Goal: Information Seeking & Learning: Find specific fact

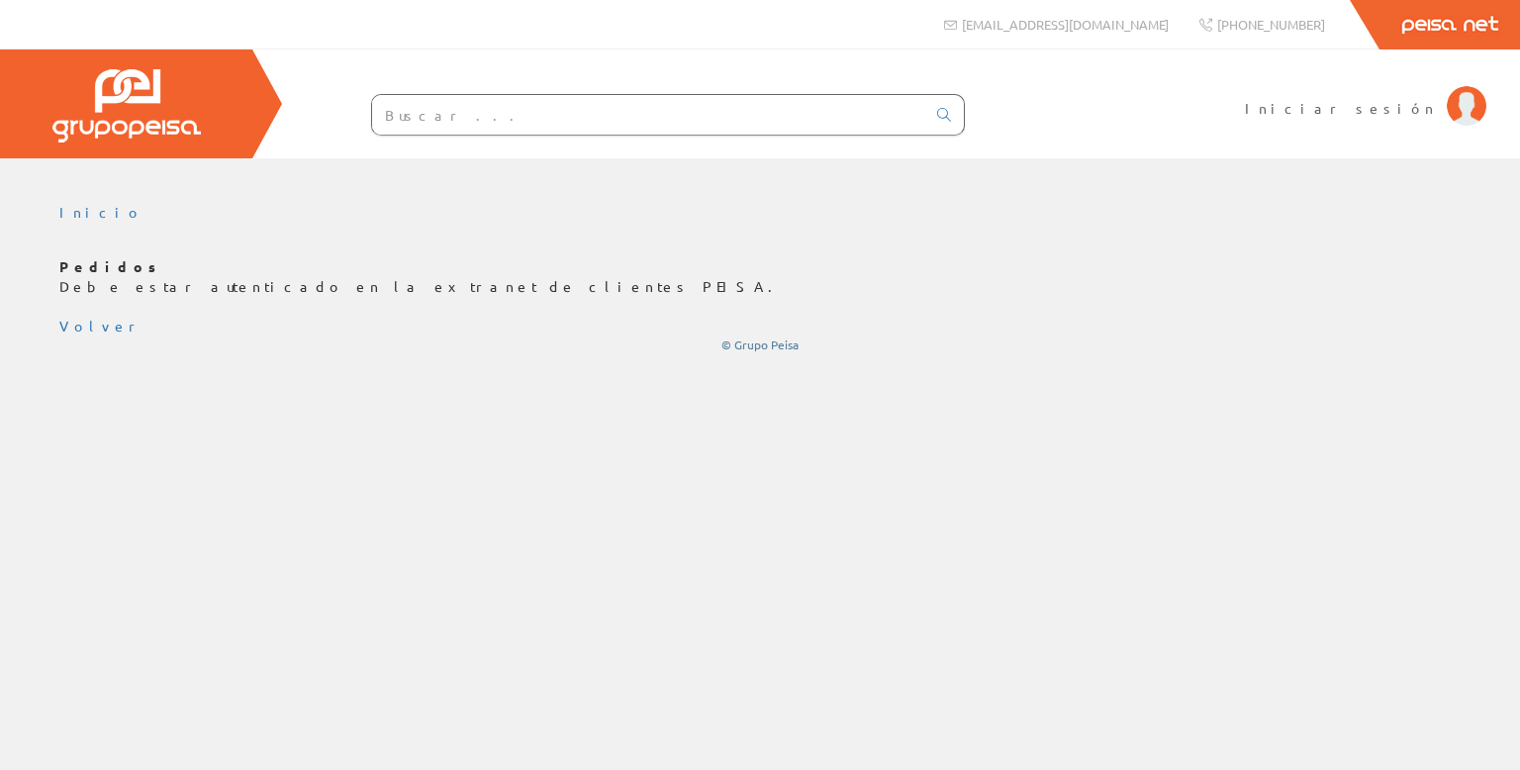
click at [477, 112] on input "text" at bounding box center [648, 115] width 553 height 40
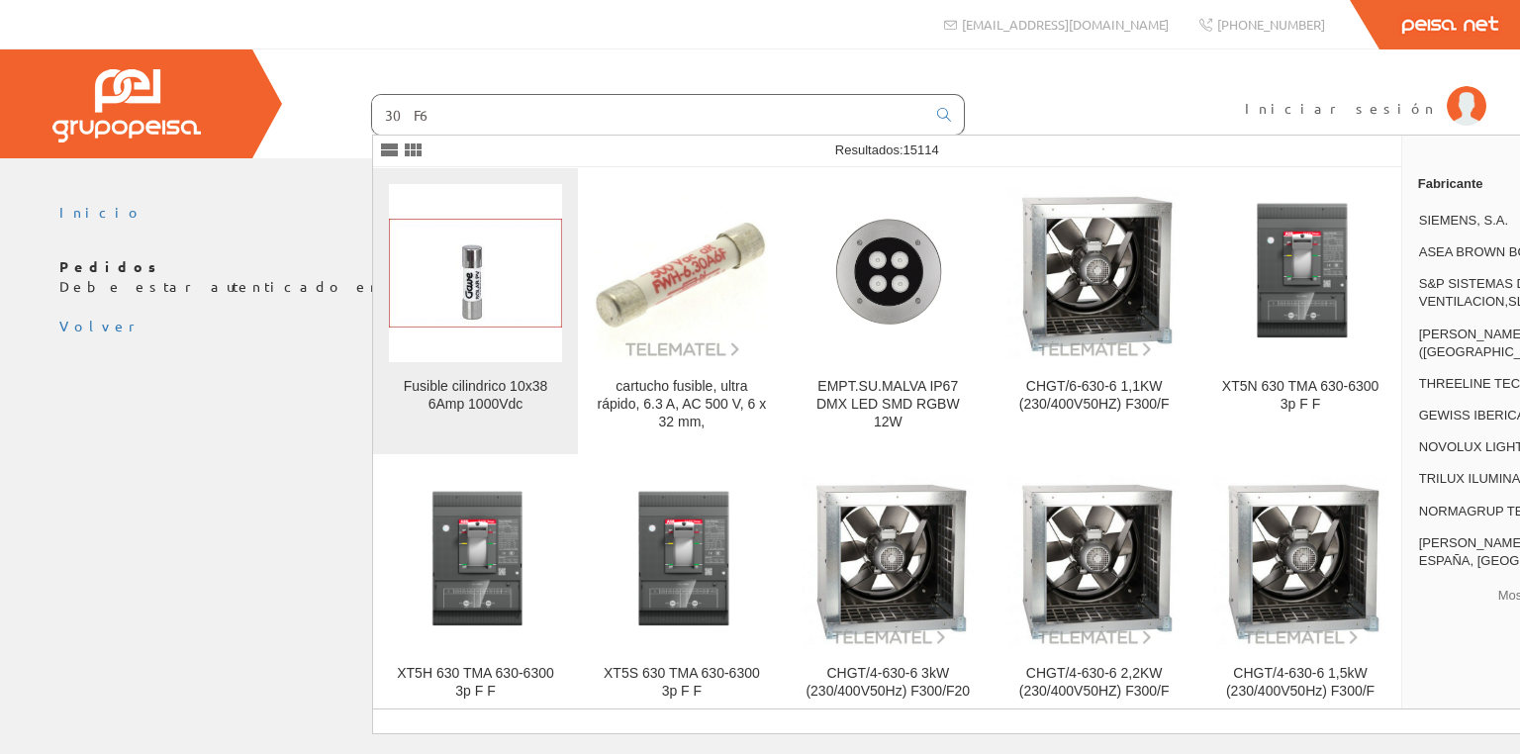
type input "30F6"
click at [449, 283] on img at bounding box center [475, 273] width 173 height 109
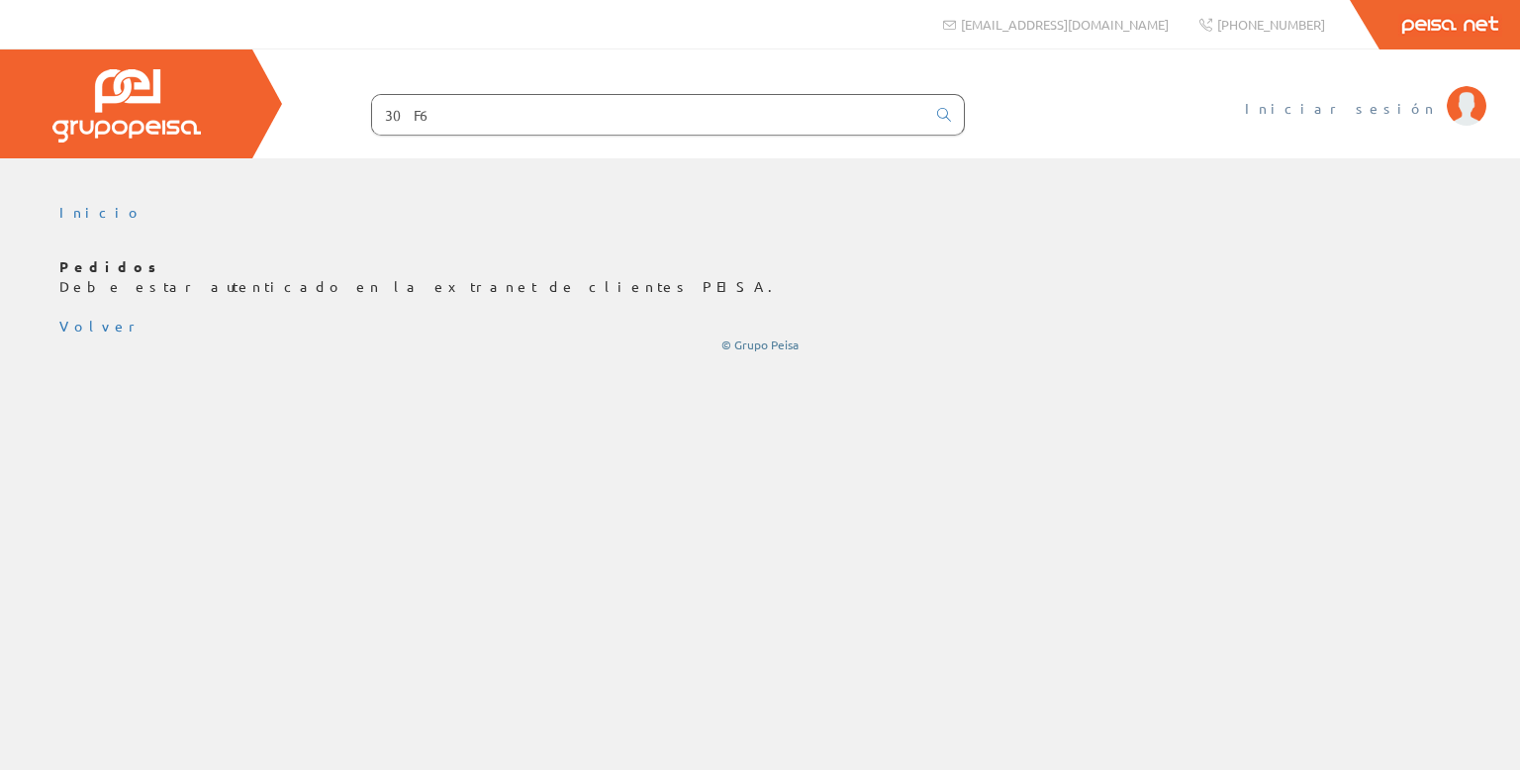
click at [1398, 111] on span "Iniciar sesión" at bounding box center [1341, 108] width 192 height 20
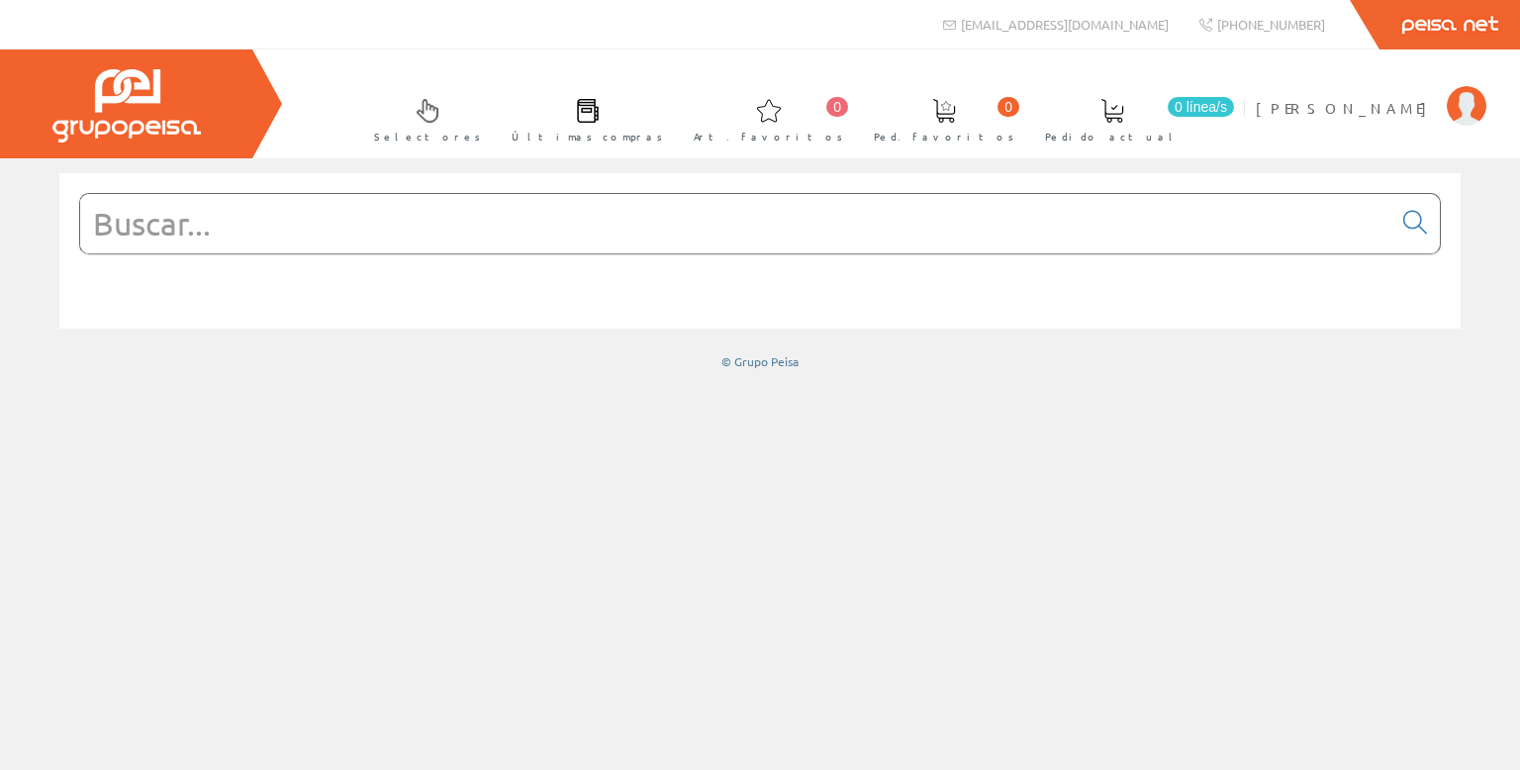
click at [348, 216] on input "text" at bounding box center [735, 223] width 1311 height 59
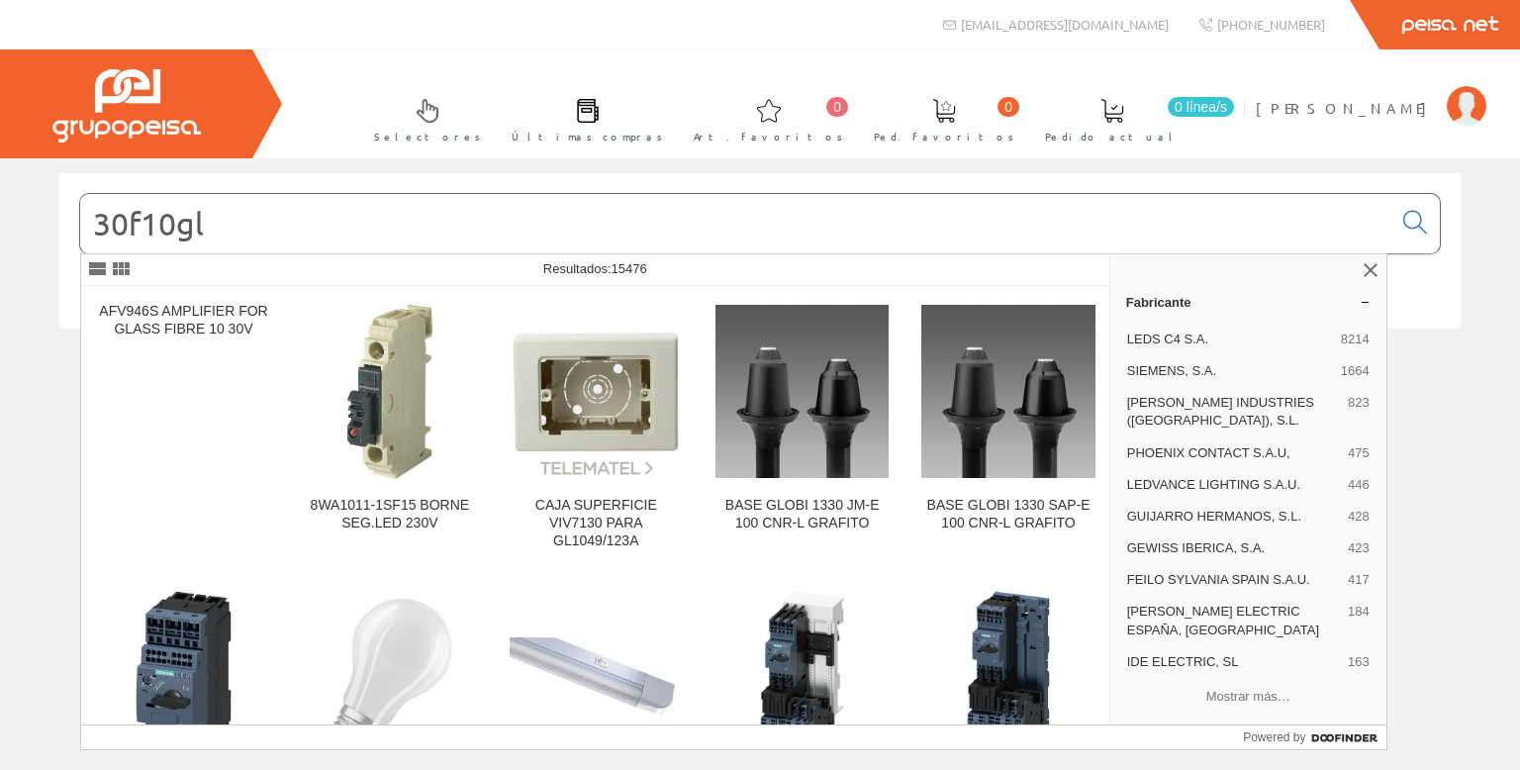
type input "30f10gl."
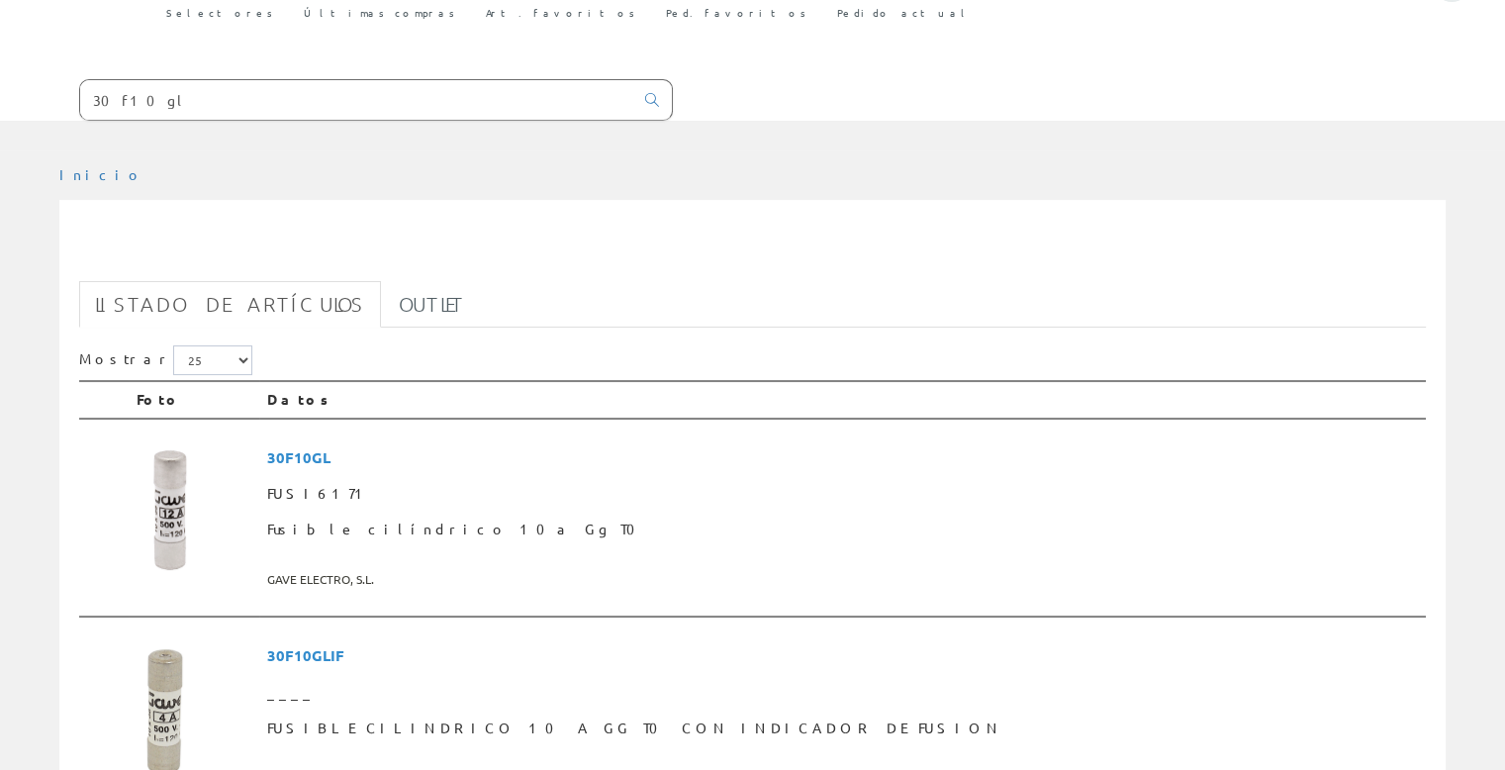
scroll to position [198, 0]
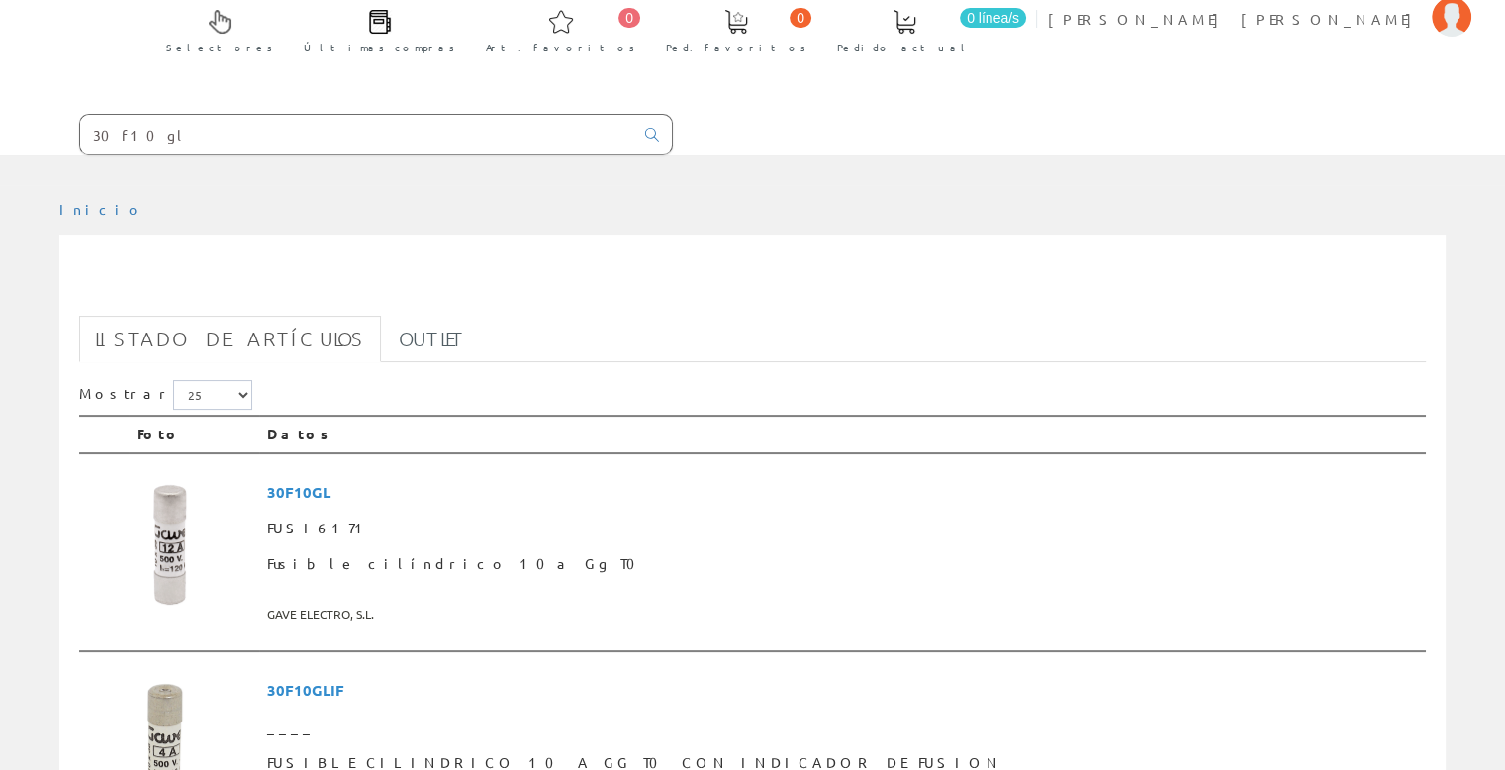
click at [128, 115] on input "30f10gl" at bounding box center [356, 135] width 553 height 40
drag, startPoint x: 164, startPoint y: 30, endPoint x: 138, endPoint y: 31, distance: 26.7
click at [138, 115] on input "30f10gl" at bounding box center [356, 135] width 553 height 40
click at [128, 115] on input "30f10gl" at bounding box center [356, 135] width 553 height 40
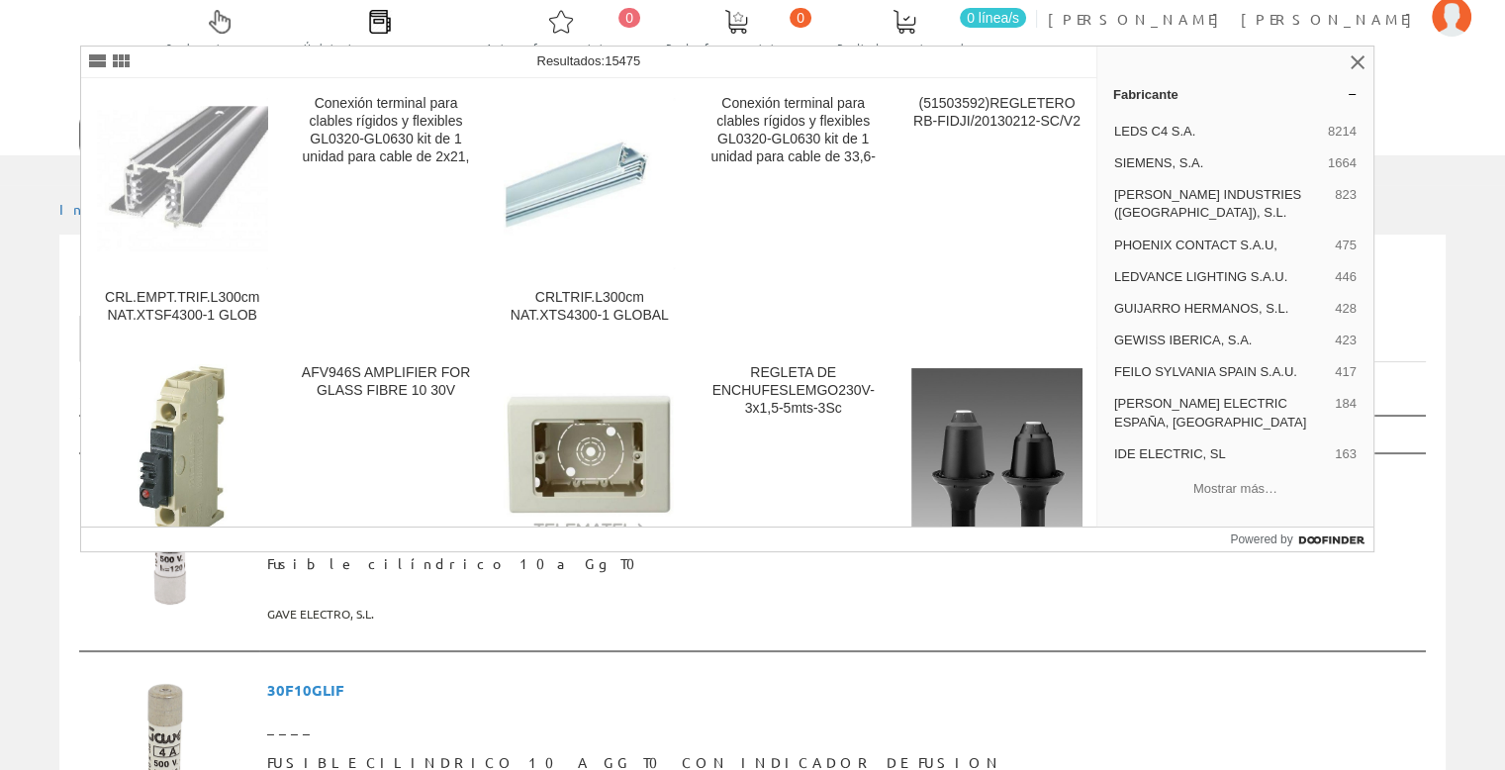
type input "30f1gl"
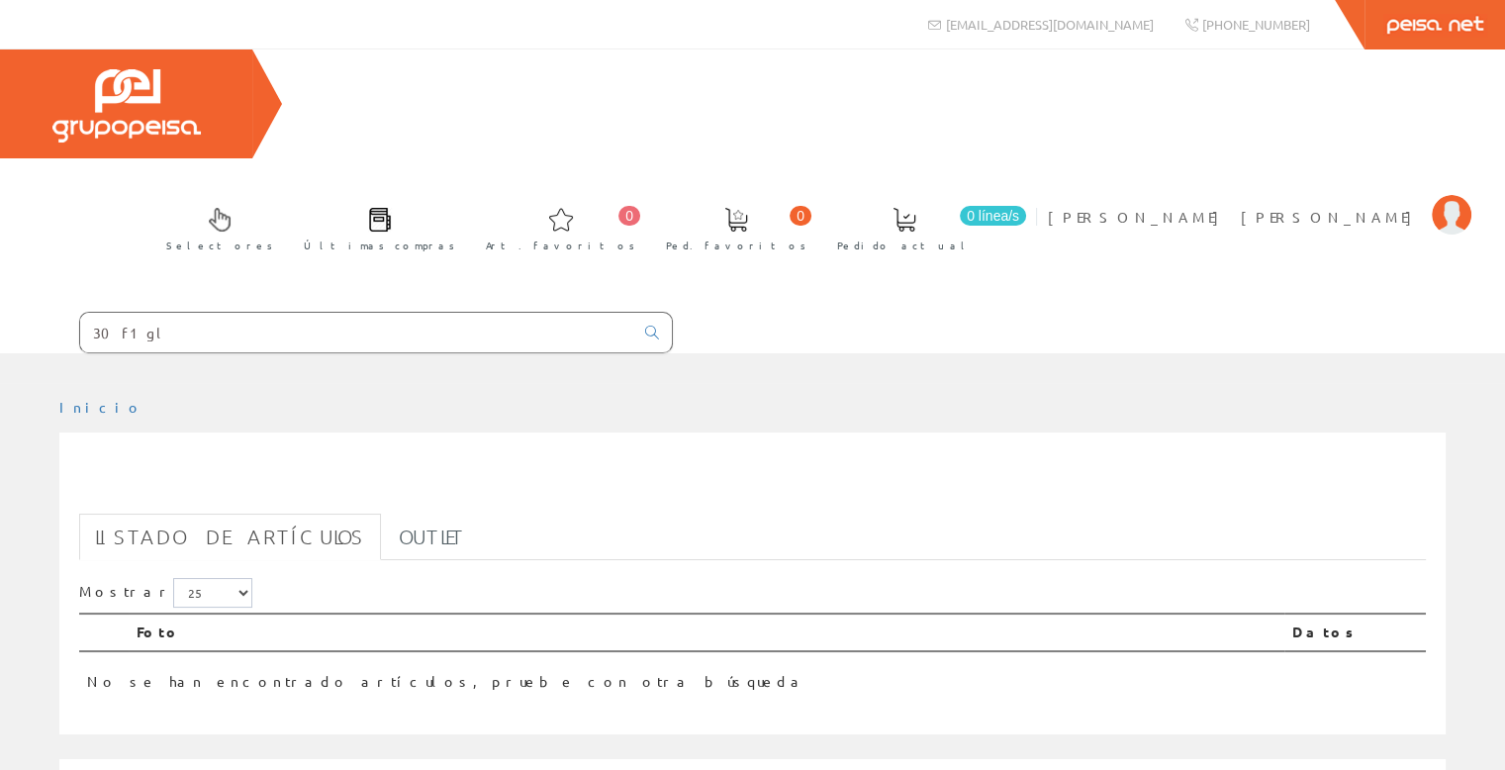
click at [123, 313] on input "30f1gl" at bounding box center [356, 333] width 553 height 40
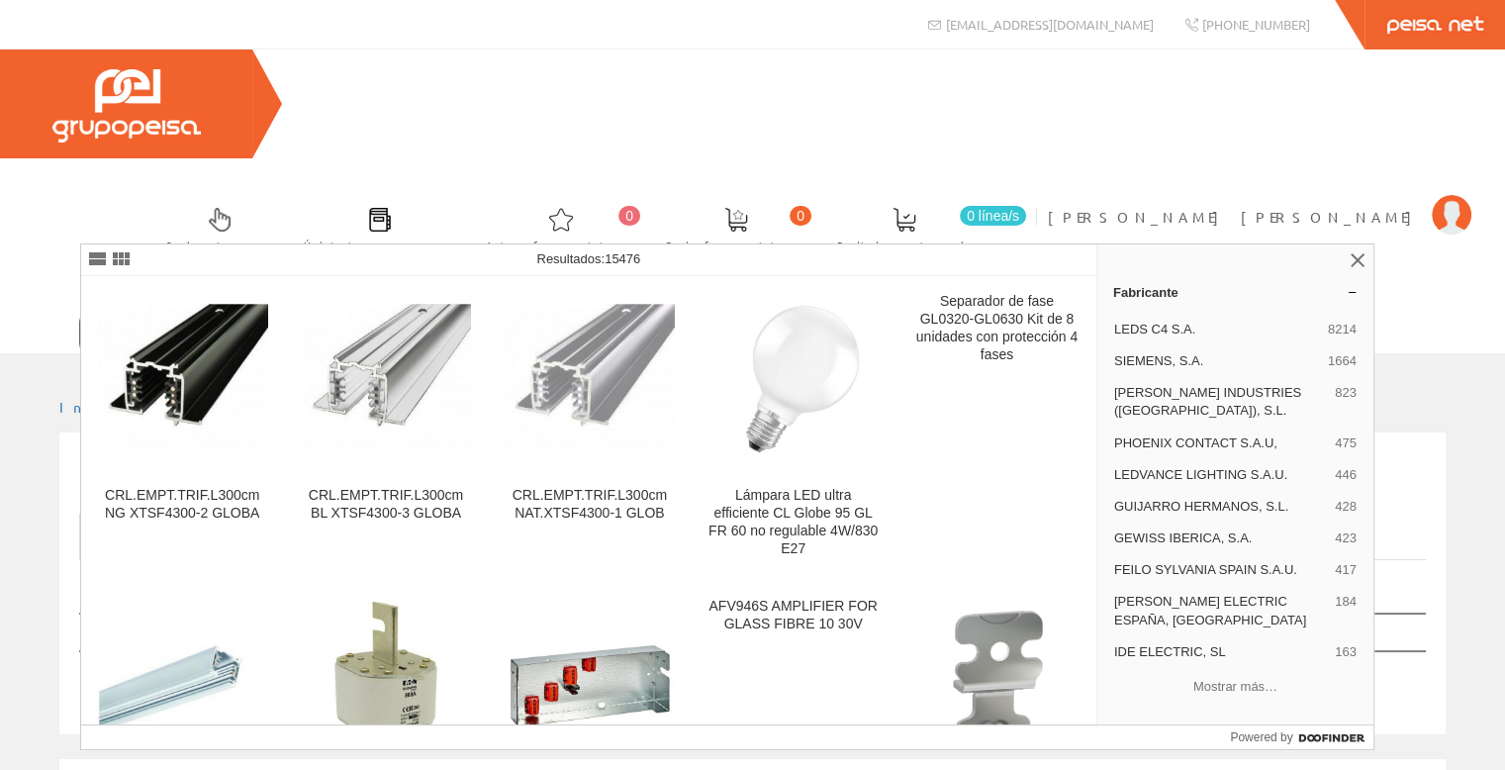
type input "30f4gl"
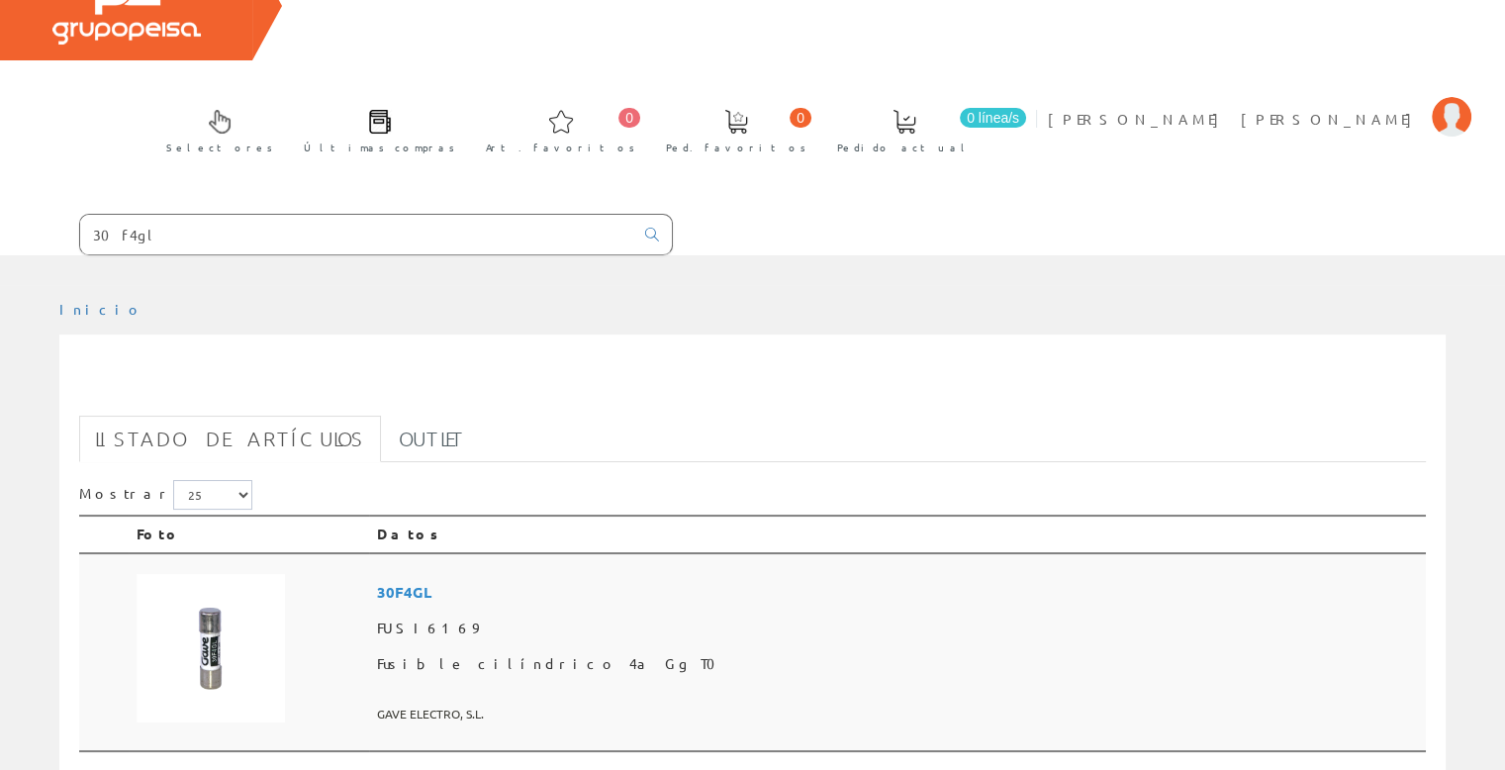
scroll to position [99, 0]
click at [119, 214] on input "30f4gl" at bounding box center [356, 234] width 553 height 40
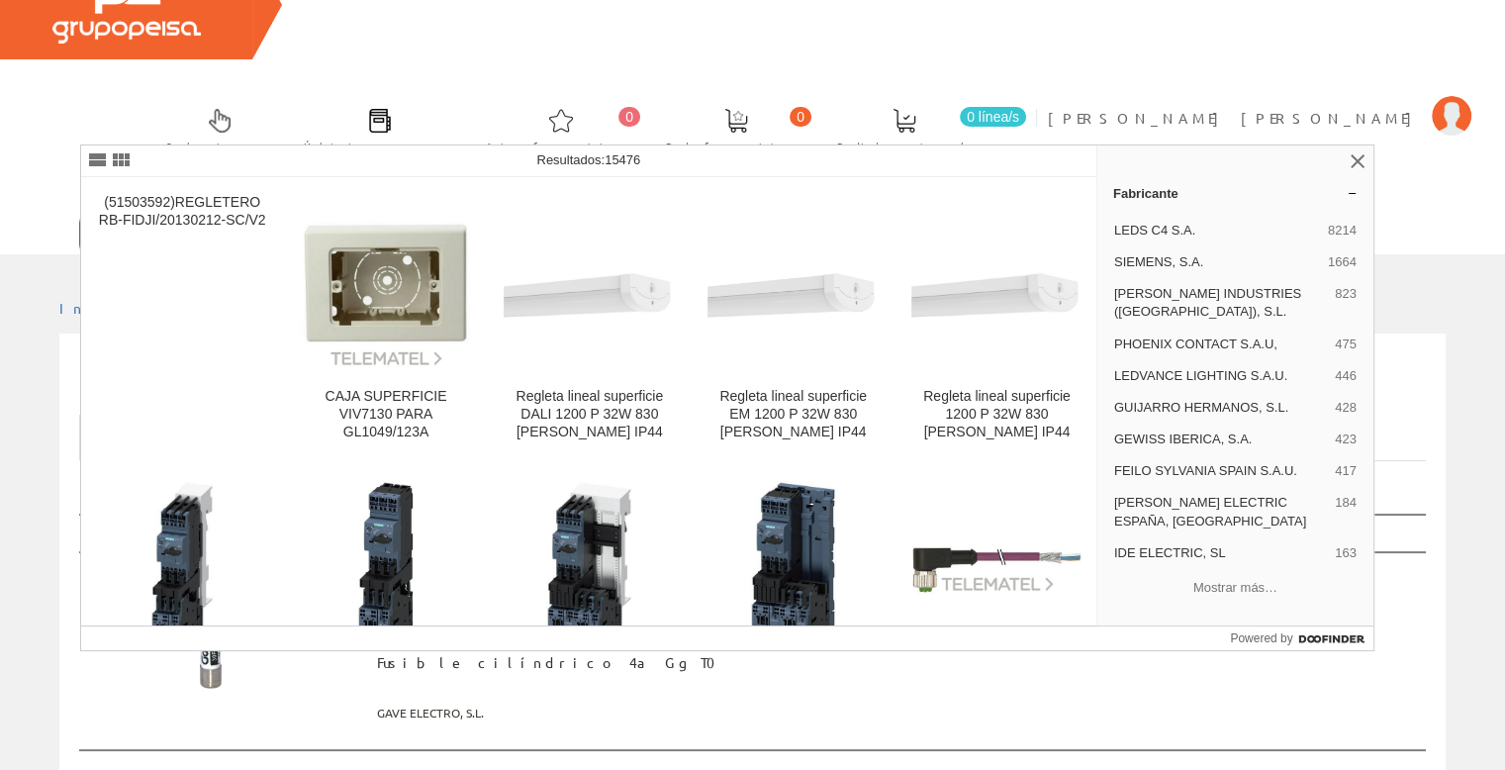
type input "30f12gl"
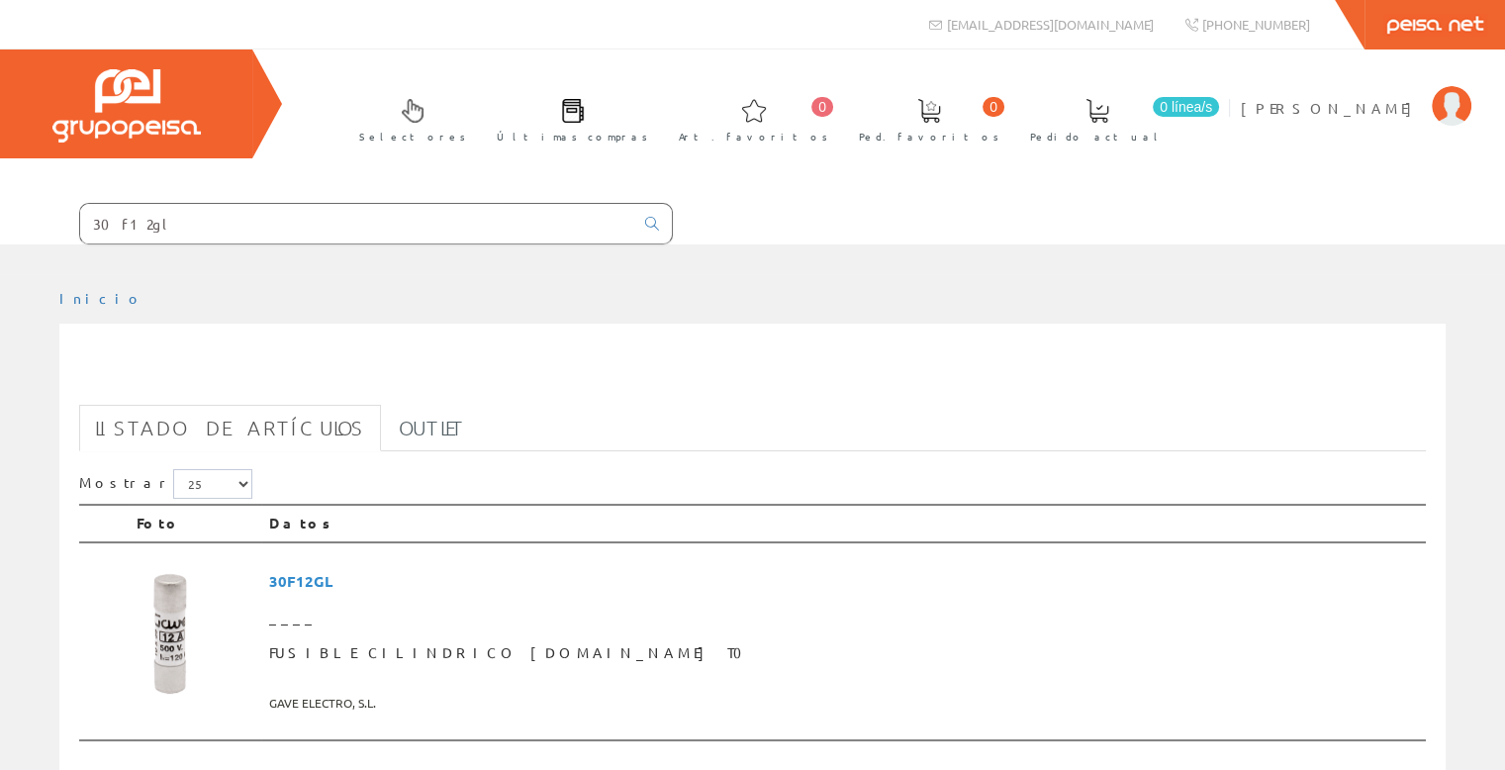
click at [126, 220] on input "30f12gl" at bounding box center [356, 224] width 553 height 40
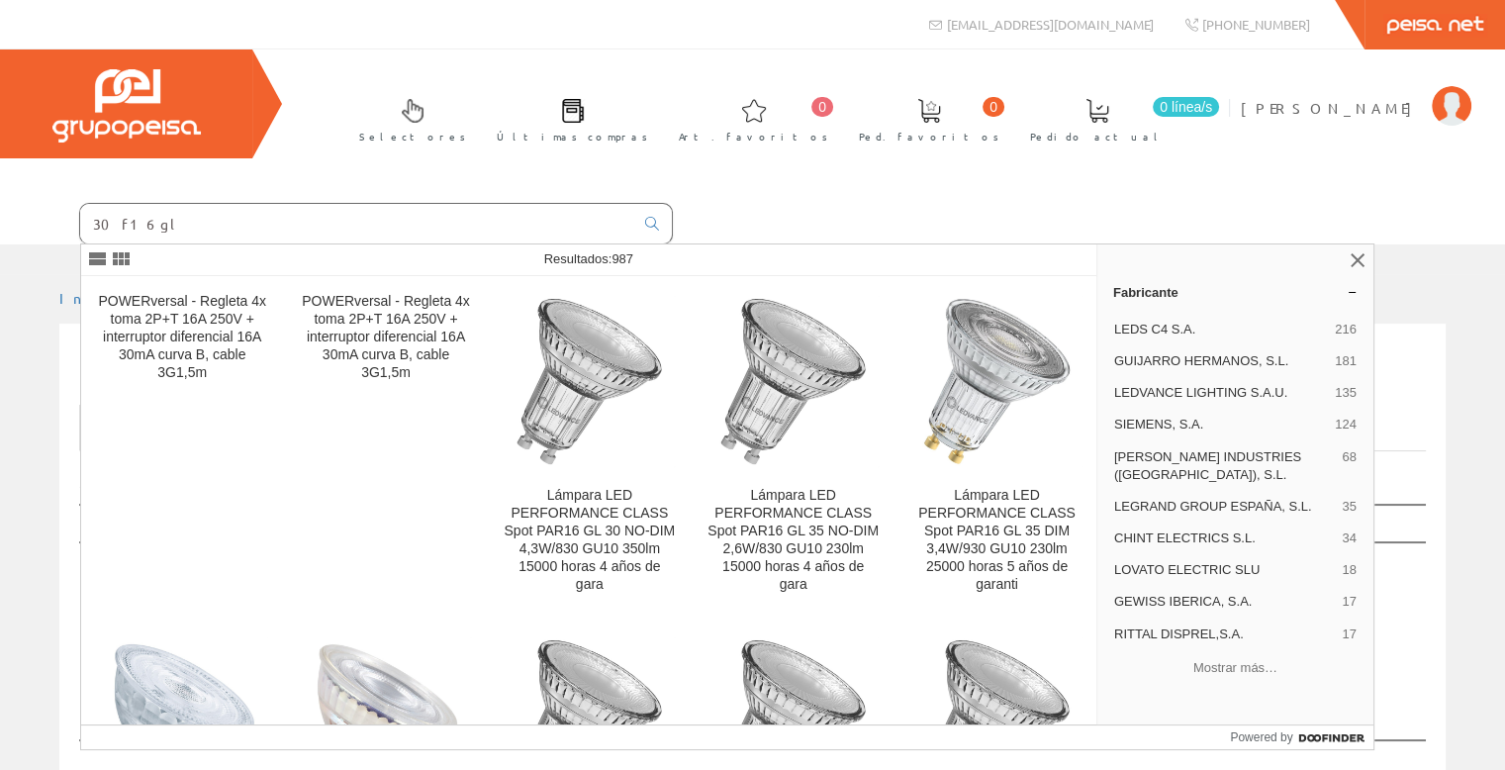
type input "30f16gl"
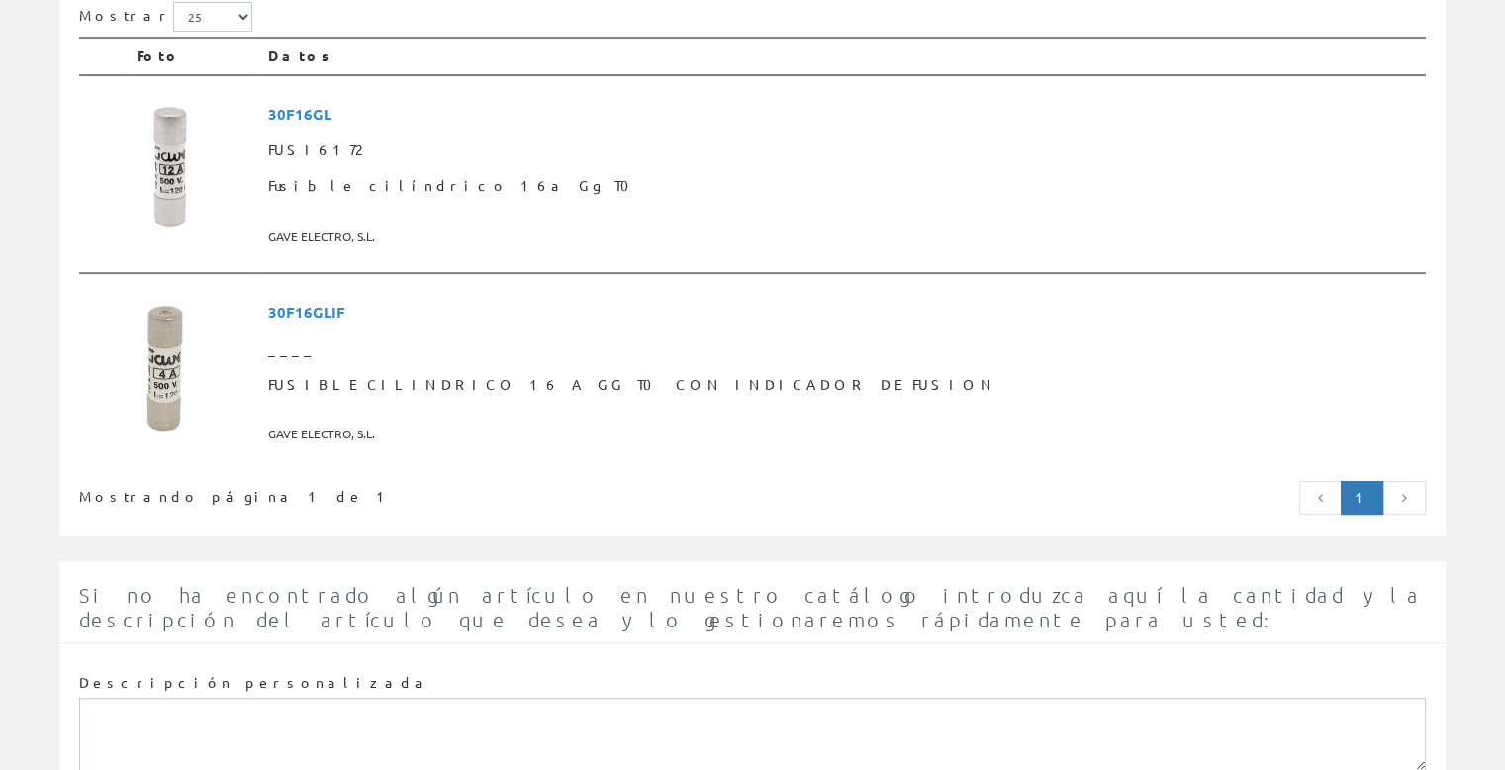
scroll to position [673, 0]
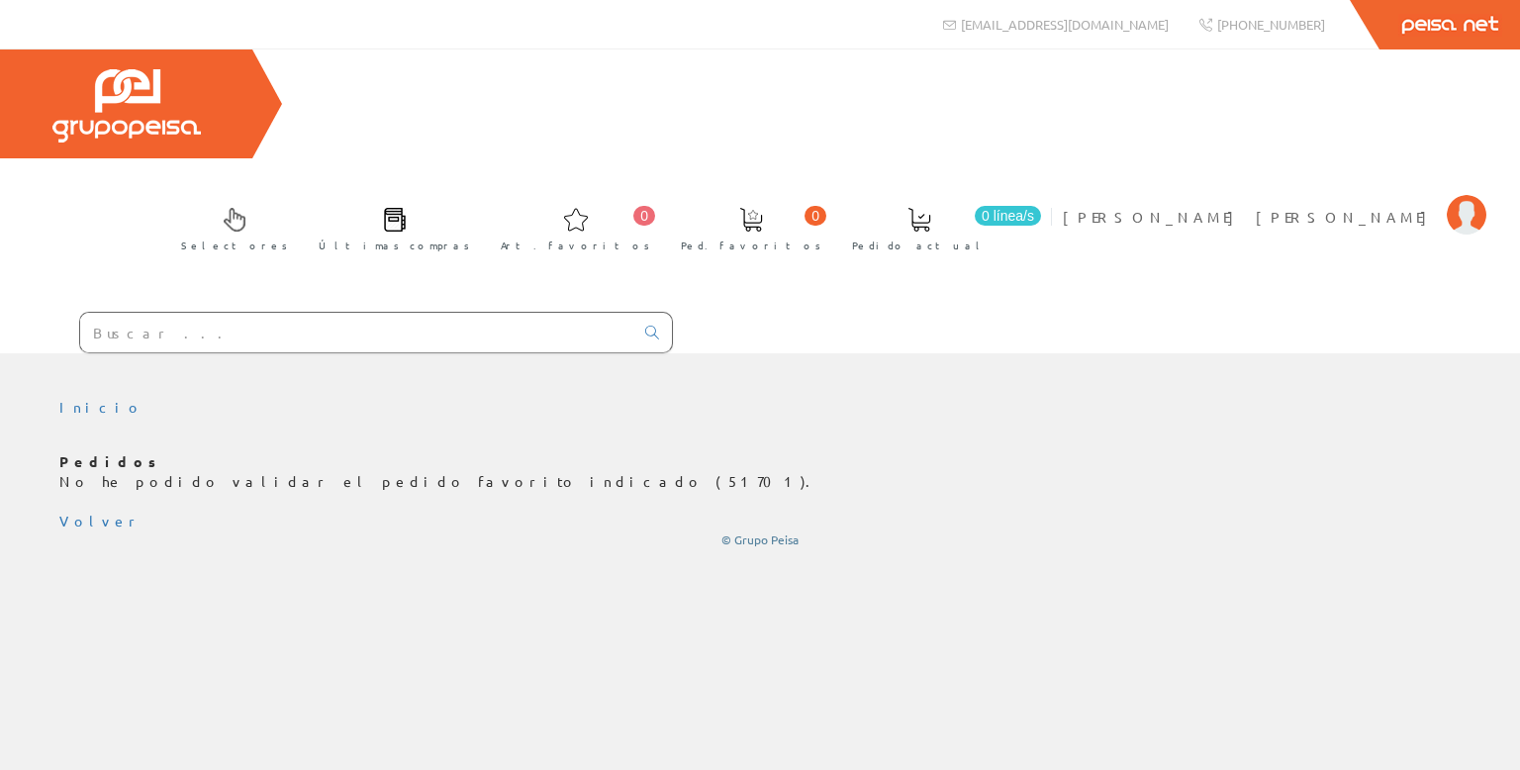
click at [134, 313] on input "text" at bounding box center [356, 333] width 553 height 40
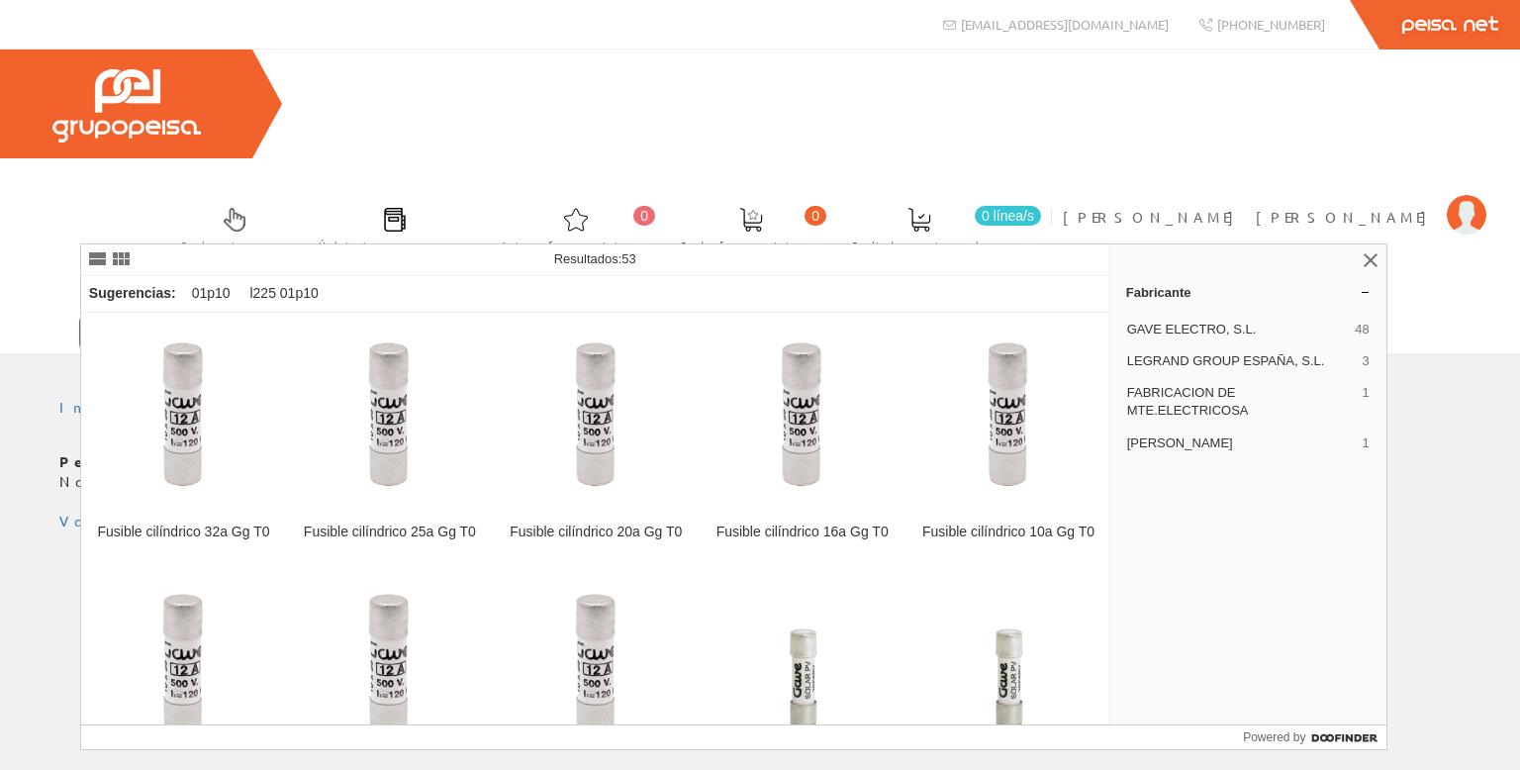
type input "013306"
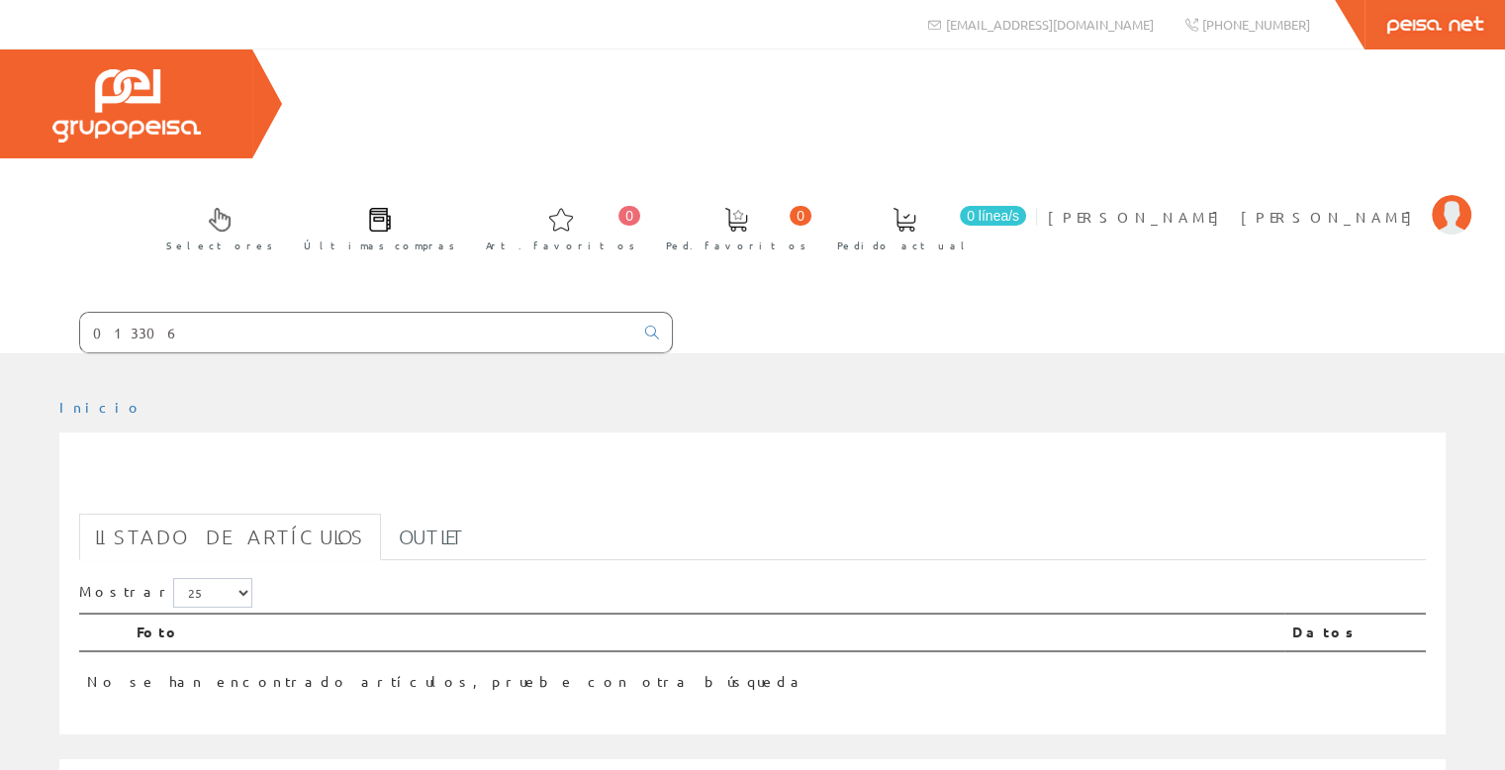
drag, startPoint x: 167, startPoint y: 231, endPoint x: 9, endPoint y: 220, distance: 158.7
click at [9, 312] on form "013306" at bounding box center [336, 333] width 673 height 42
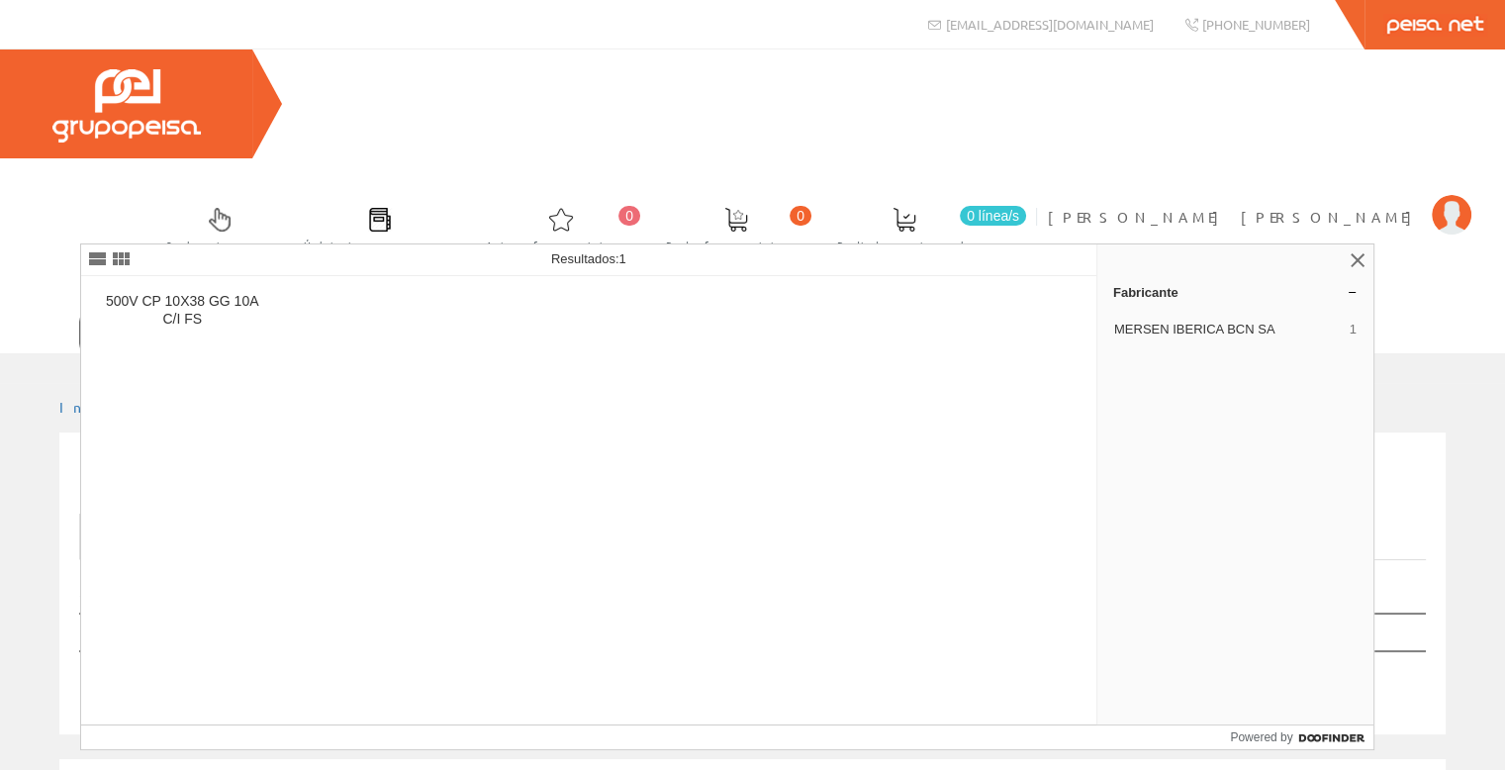
type input "e222207j"
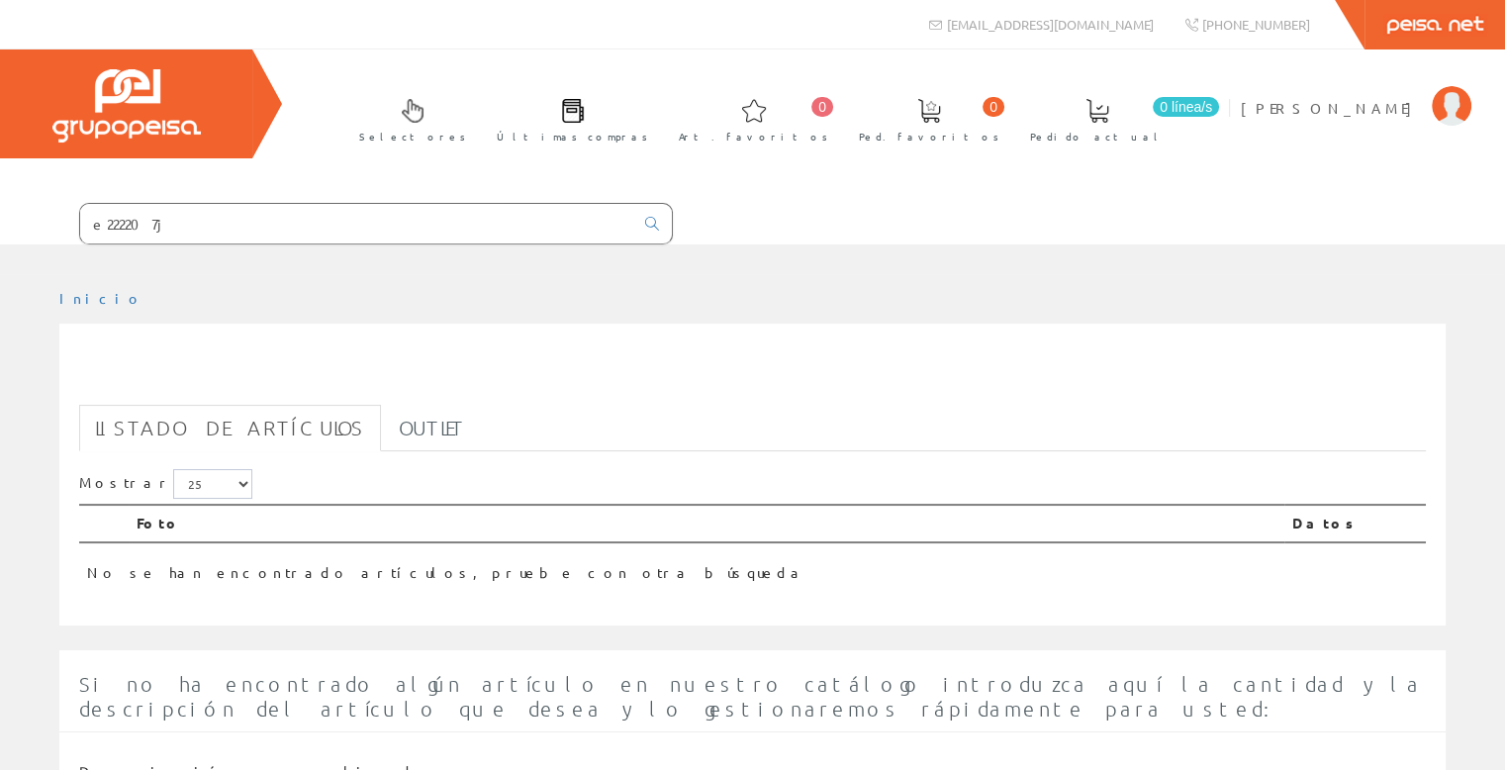
drag, startPoint x: 0, startPoint y: 0, endPoint x: 487, endPoint y: -86, distance: 494.5
